Goal: Task Accomplishment & Management: Use online tool/utility

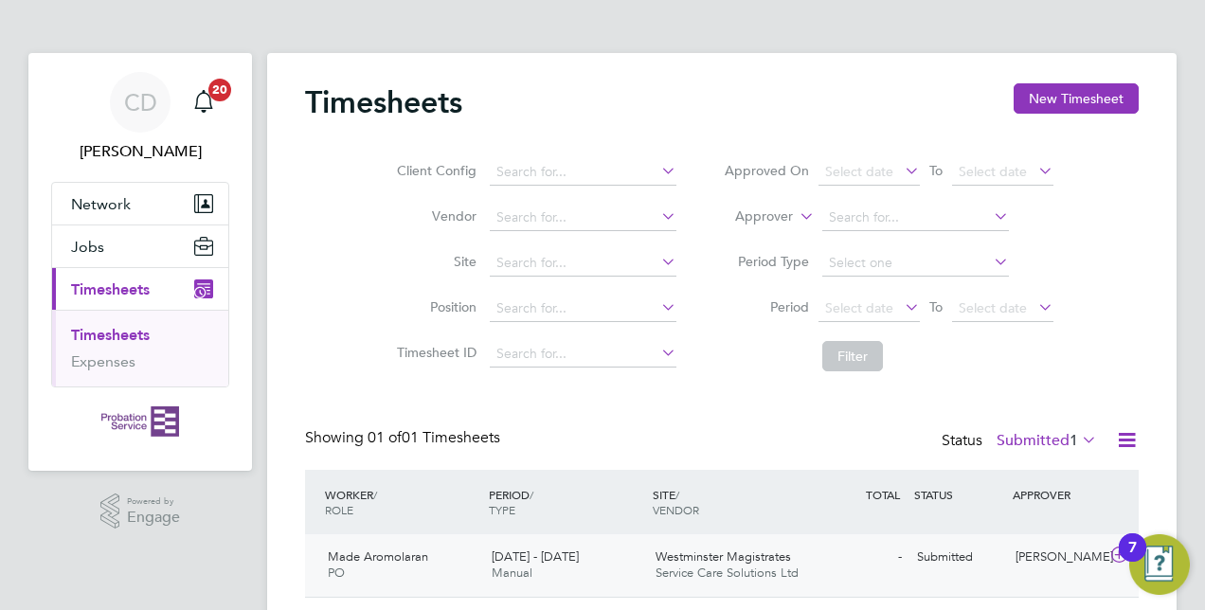
scroll to position [55, 0]
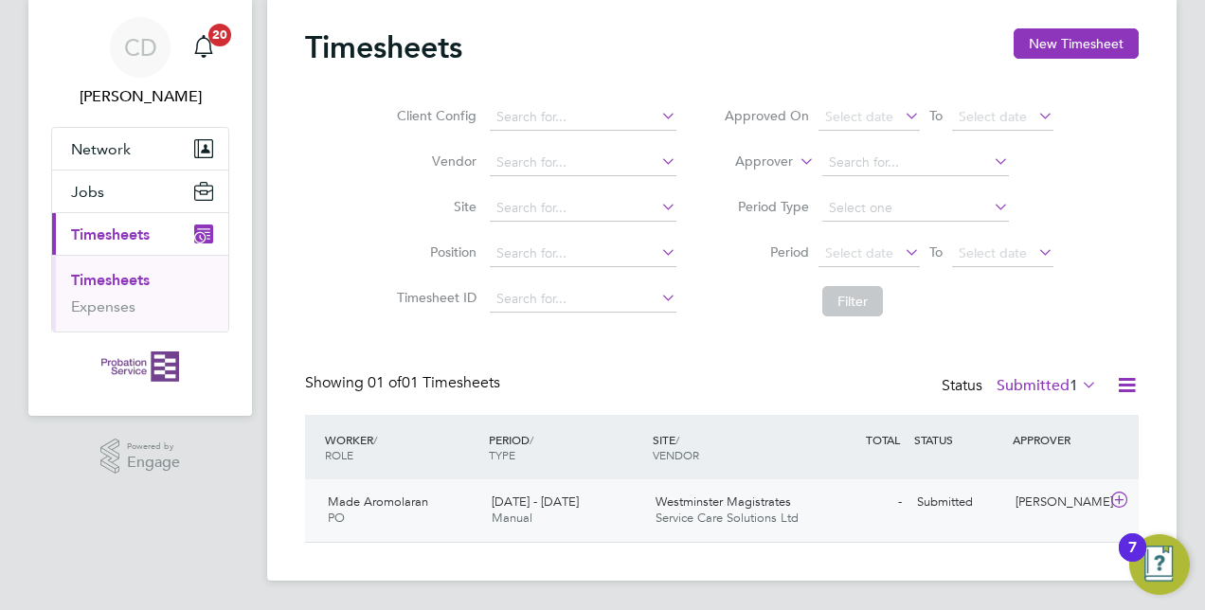
click at [722, 508] on span "Westminster Magistrates" at bounding box center [724, 502] width 136 height 16
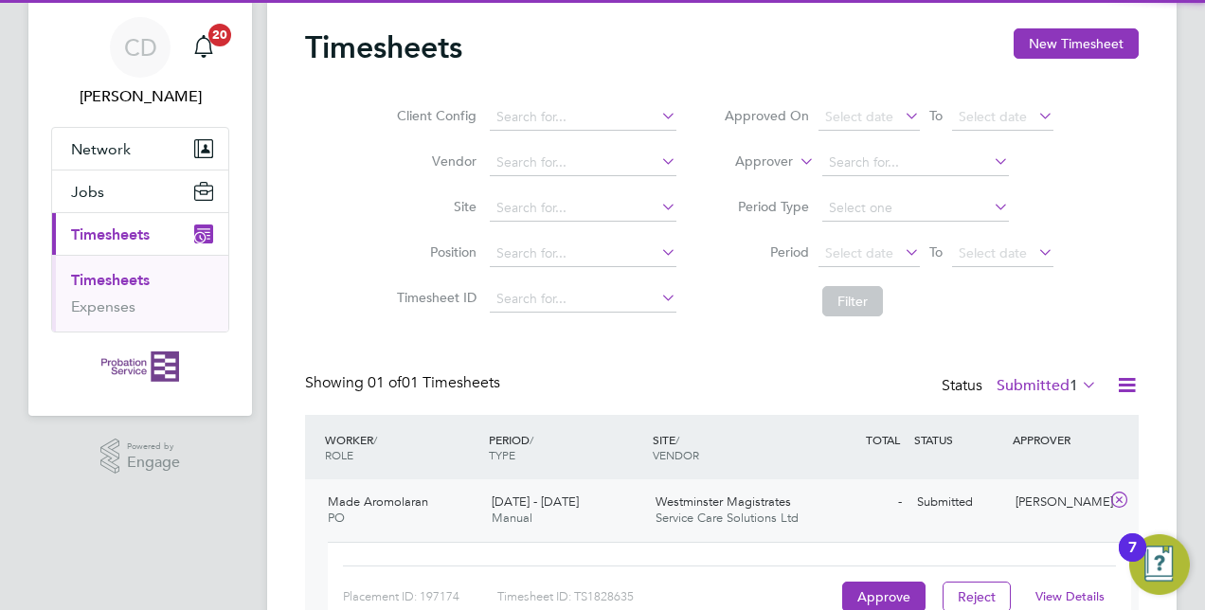
scroll to position [174, 0]
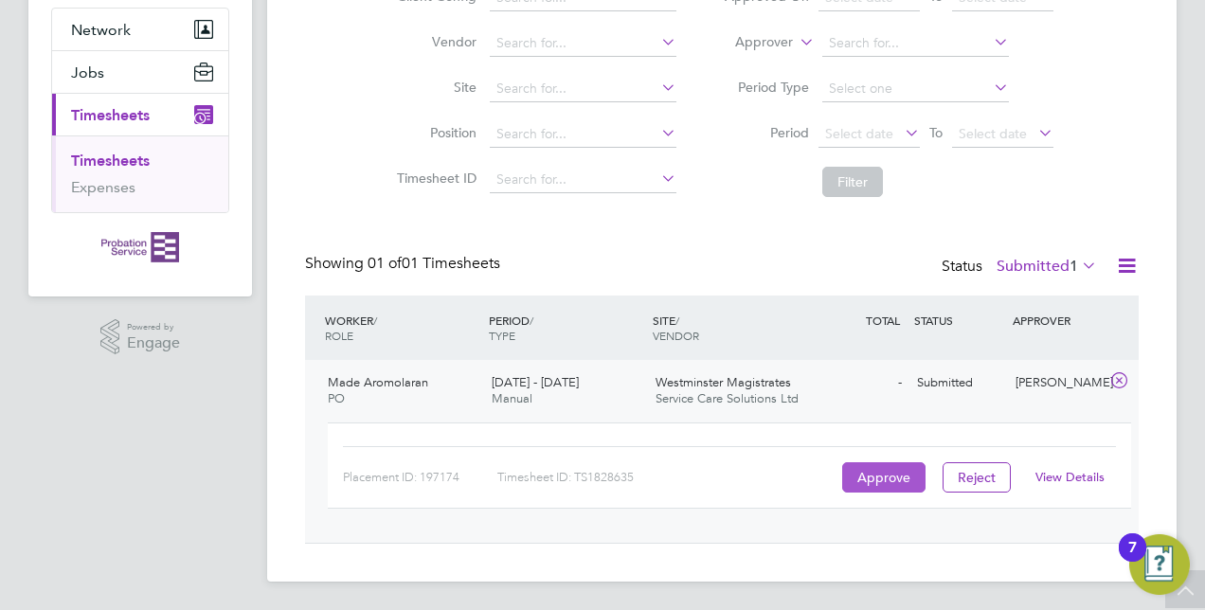
click at [876, 472] on button "Approve" at bounding box center [883, 477] width 83 height 30
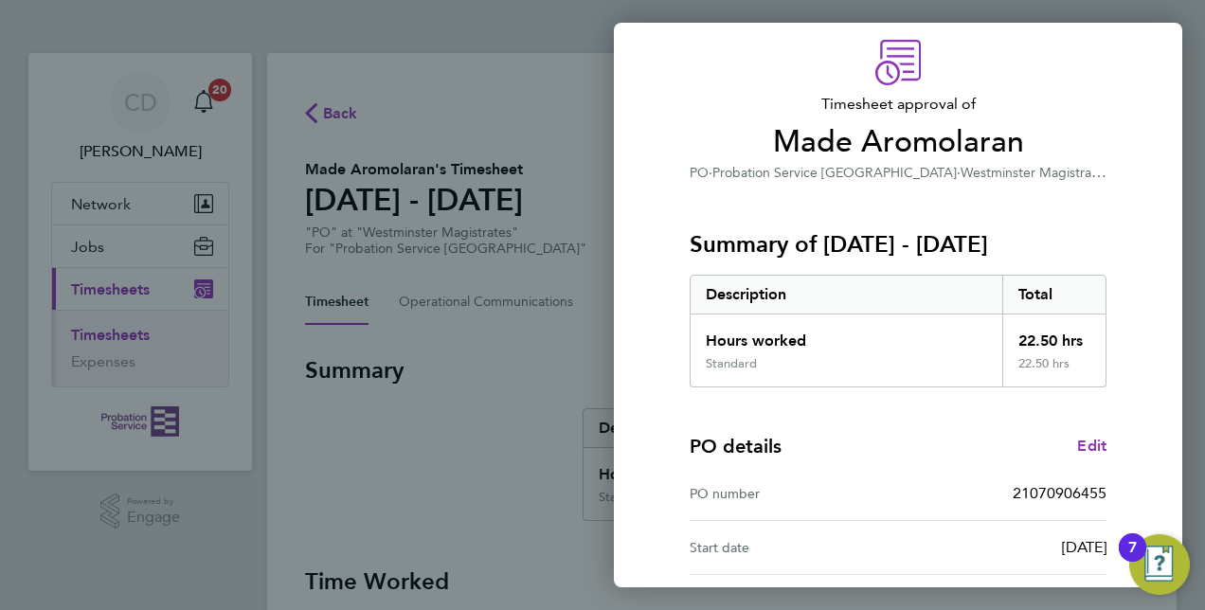
scroll to position [296, 0]
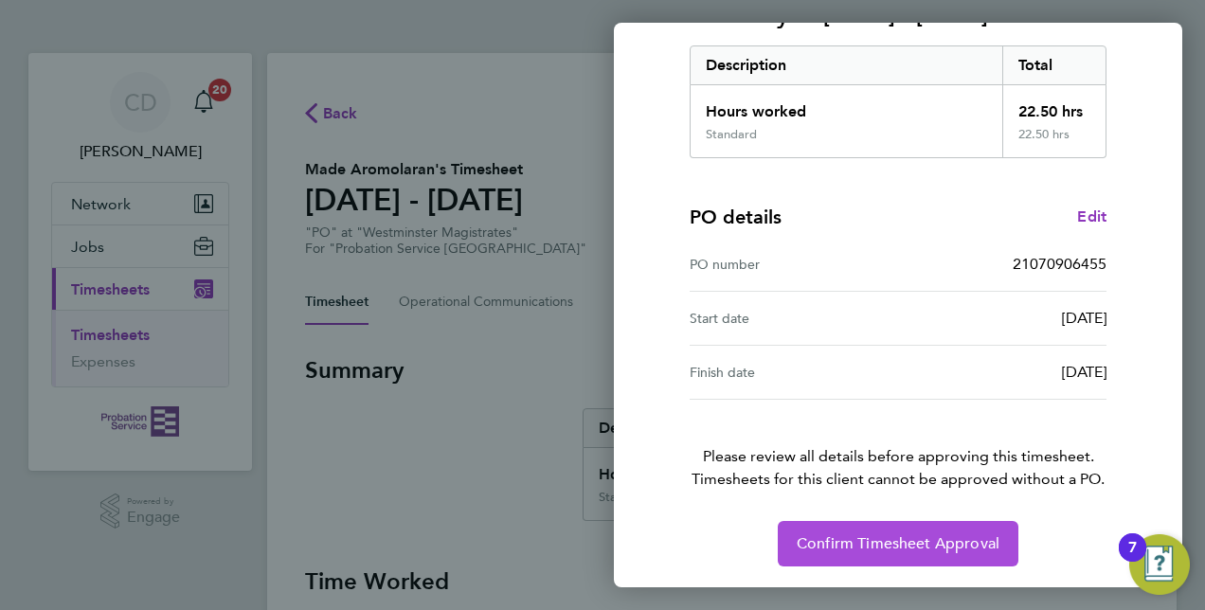
click at [912, 536] on span "Confirm Timesheet Approval" at bounding box center [898, 543] width 203 height 19
